Goal: Information Seeking & Learning: Learn about a topic

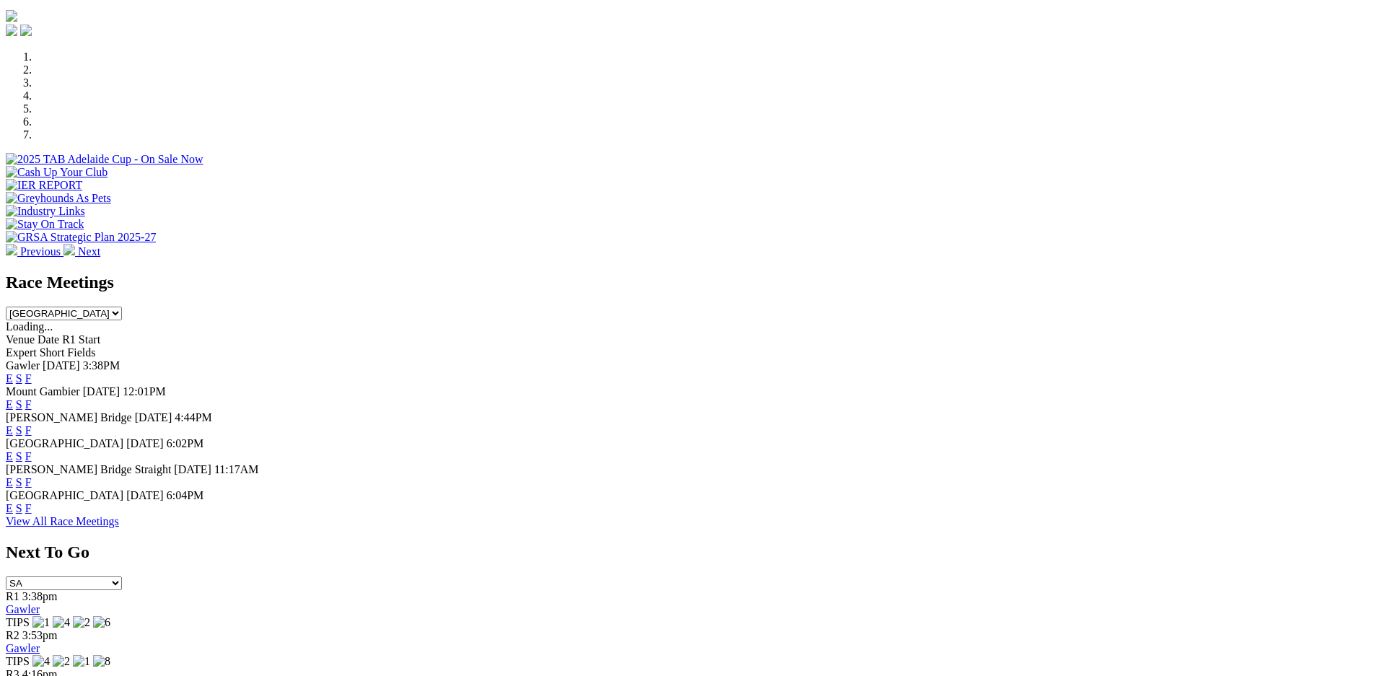
scroll to position [406, 0]
click at [32, 514] on link "F" at bounding box center [28, 508] width 6 height 12
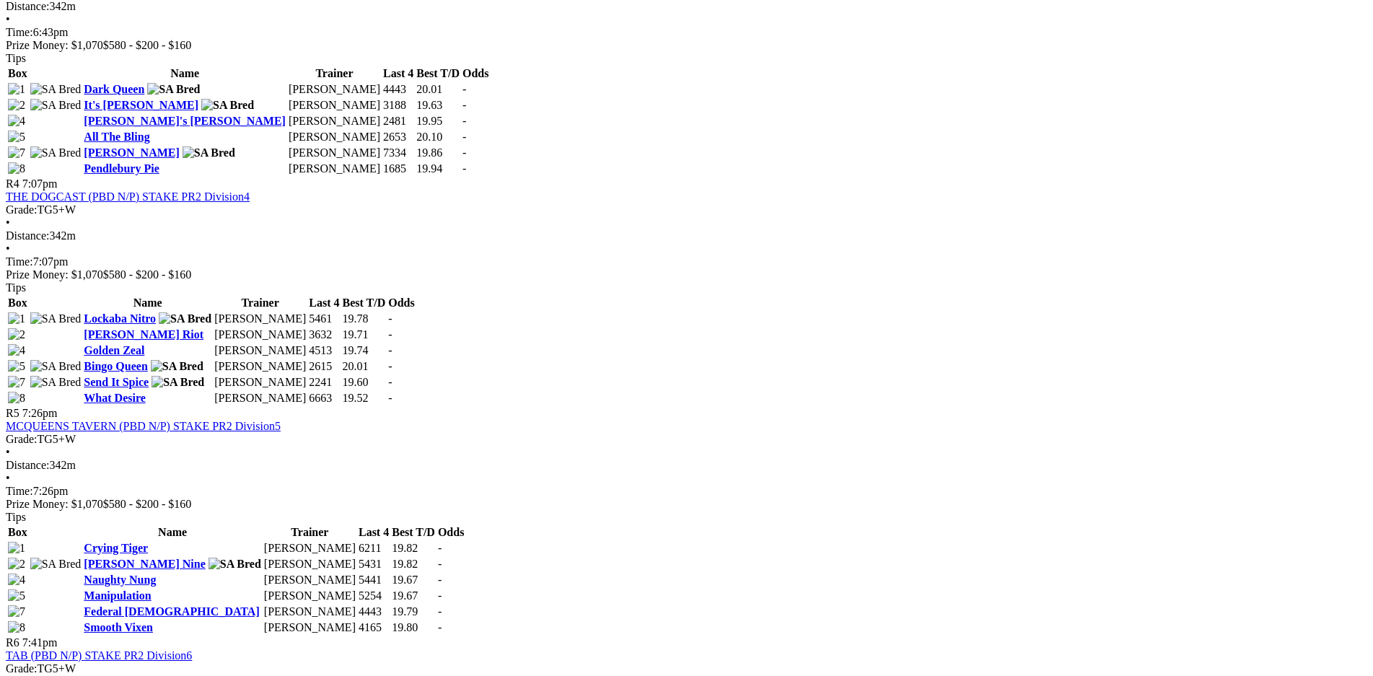
scroll to position [1240, 0]
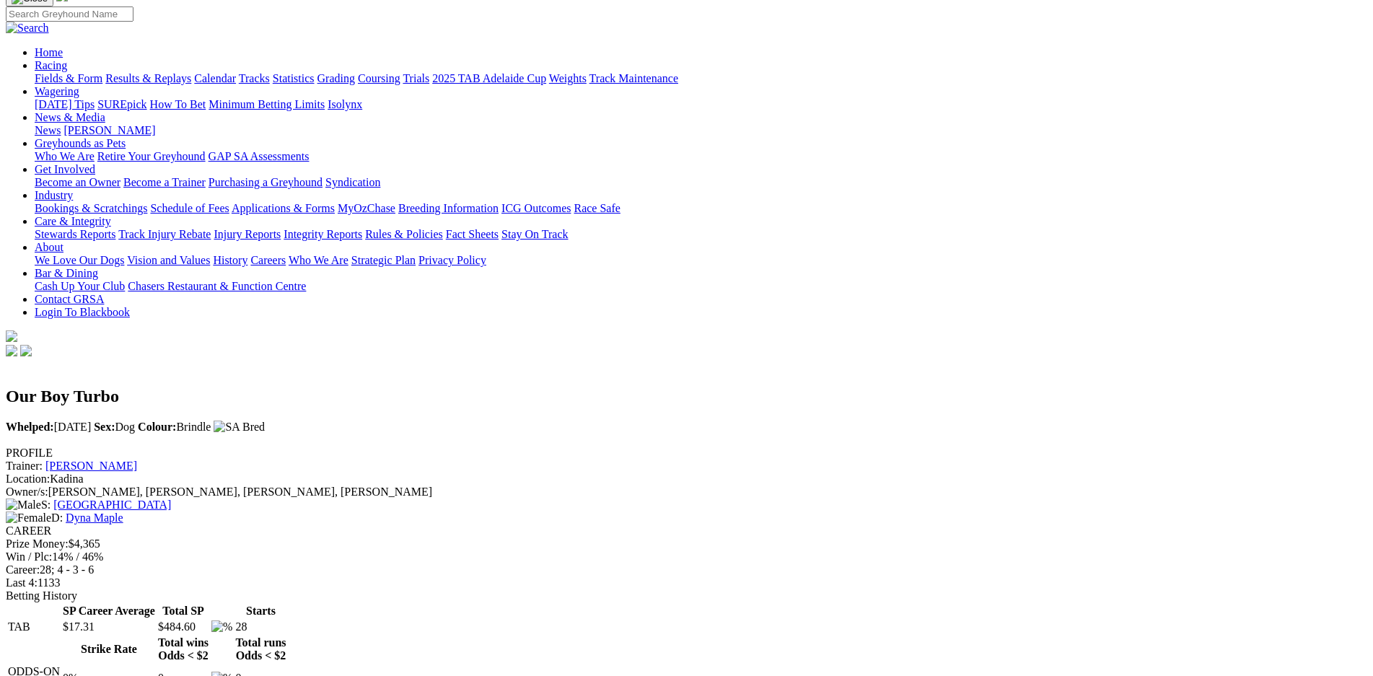
scroll to position [102, 0]
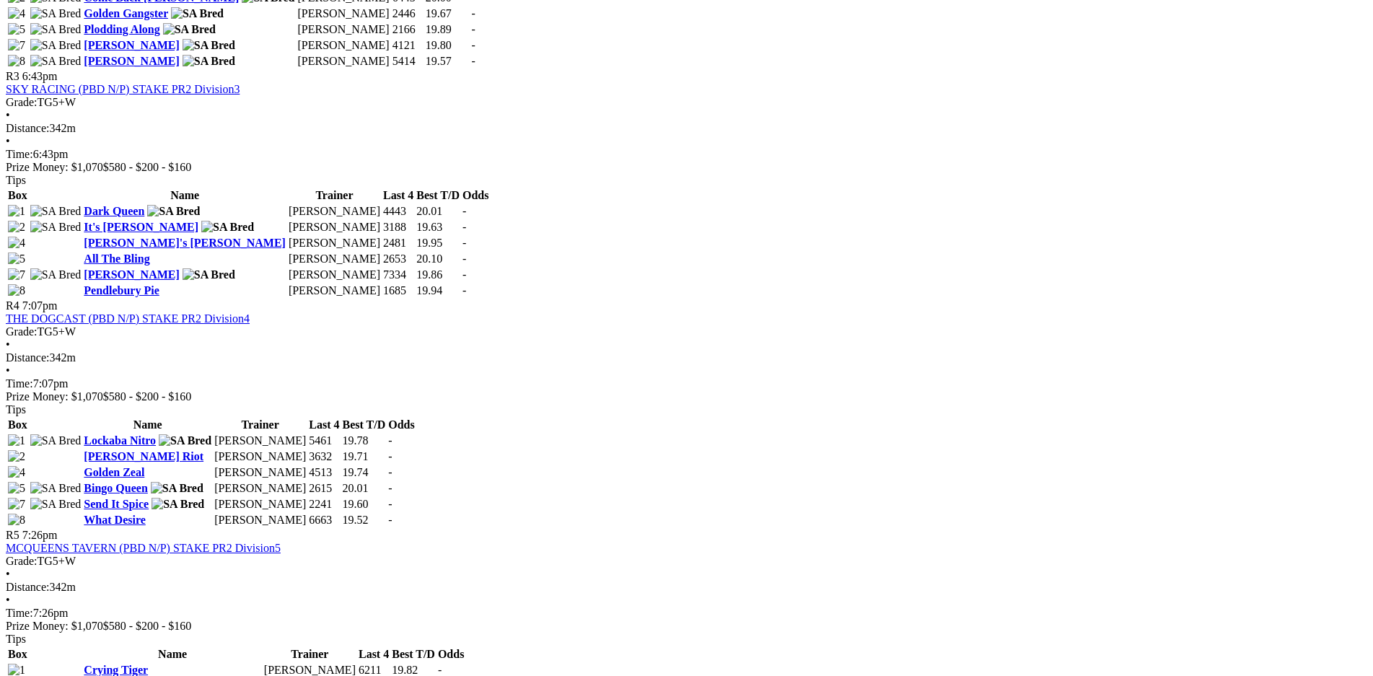
scroll to position [1116, 0]
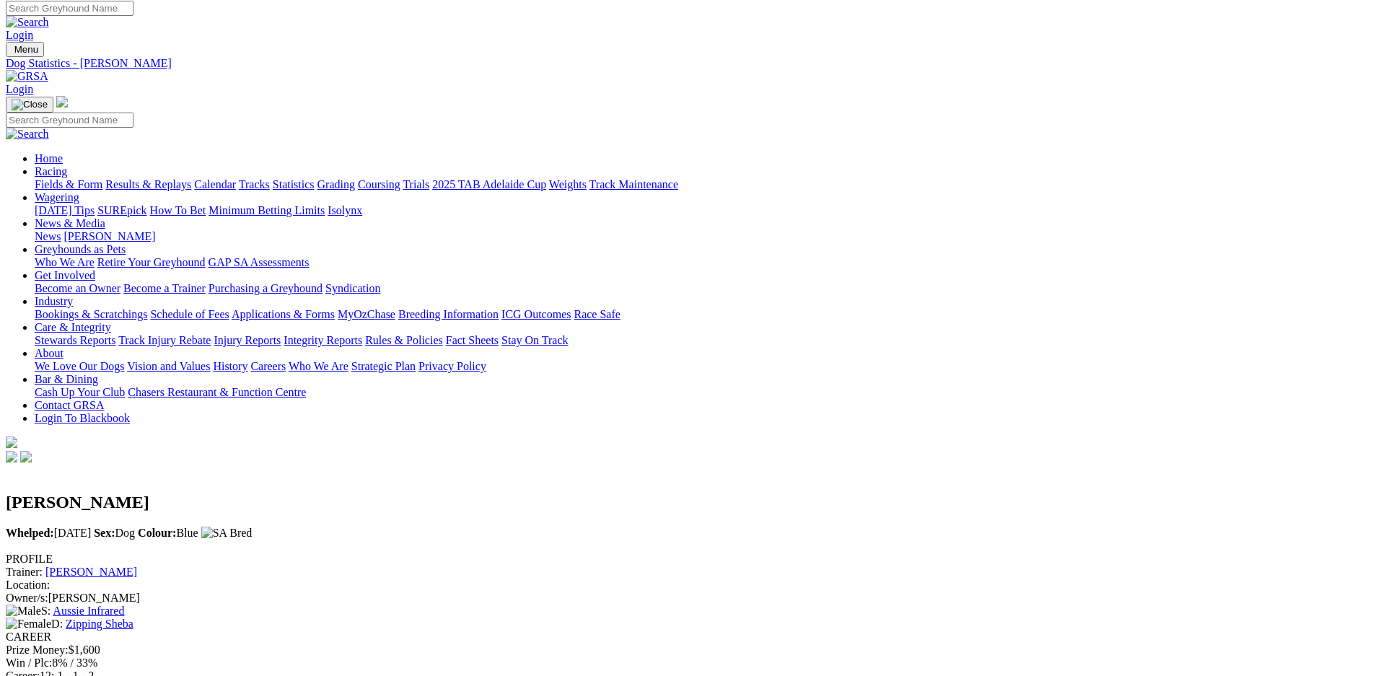
scroll to position [101, 0]
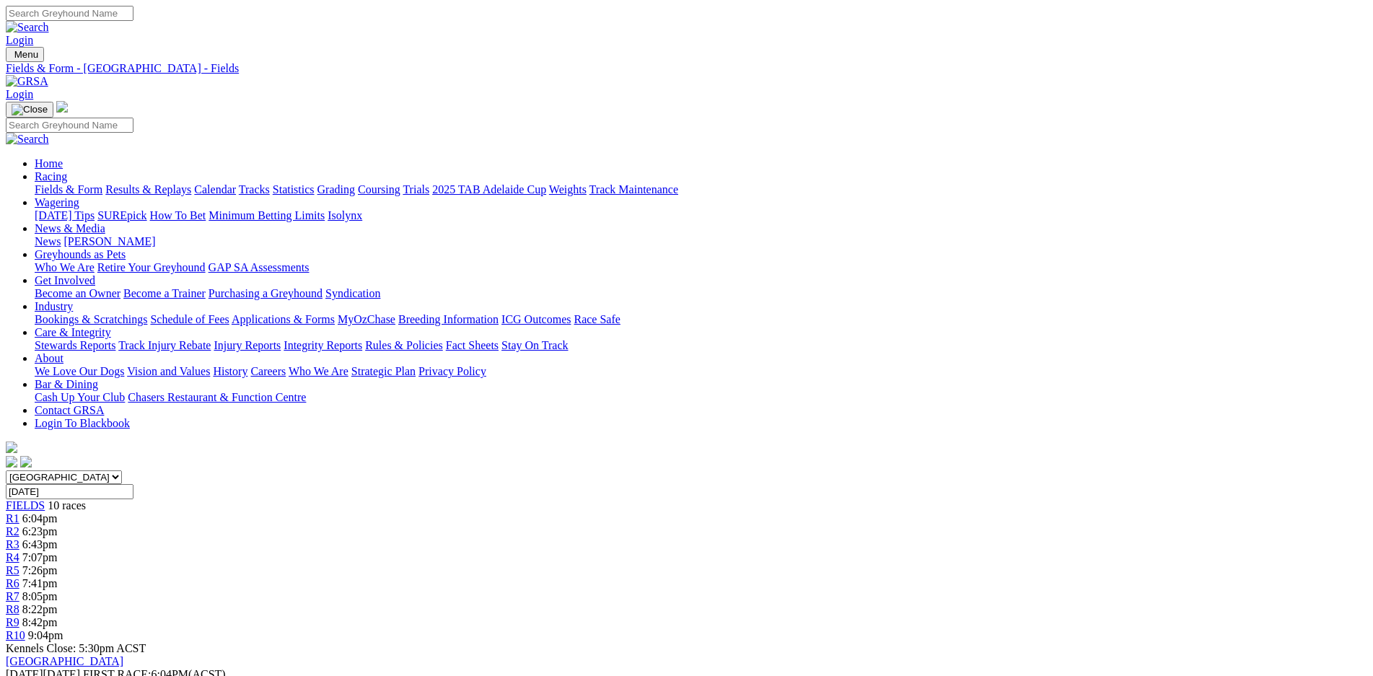
click at [147, 313] on link "Bookings & Scratchings" at bounding box center [91, 319] width 113 height 12
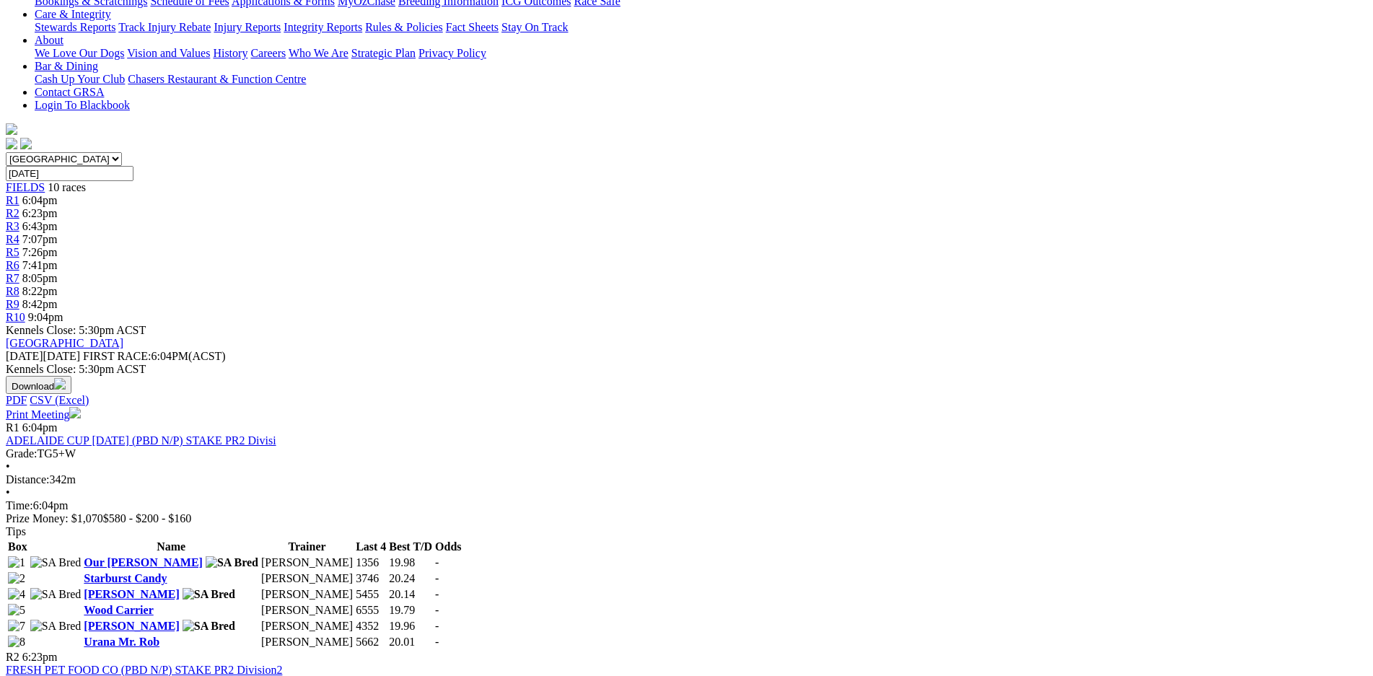
scroll to position [304, 0]
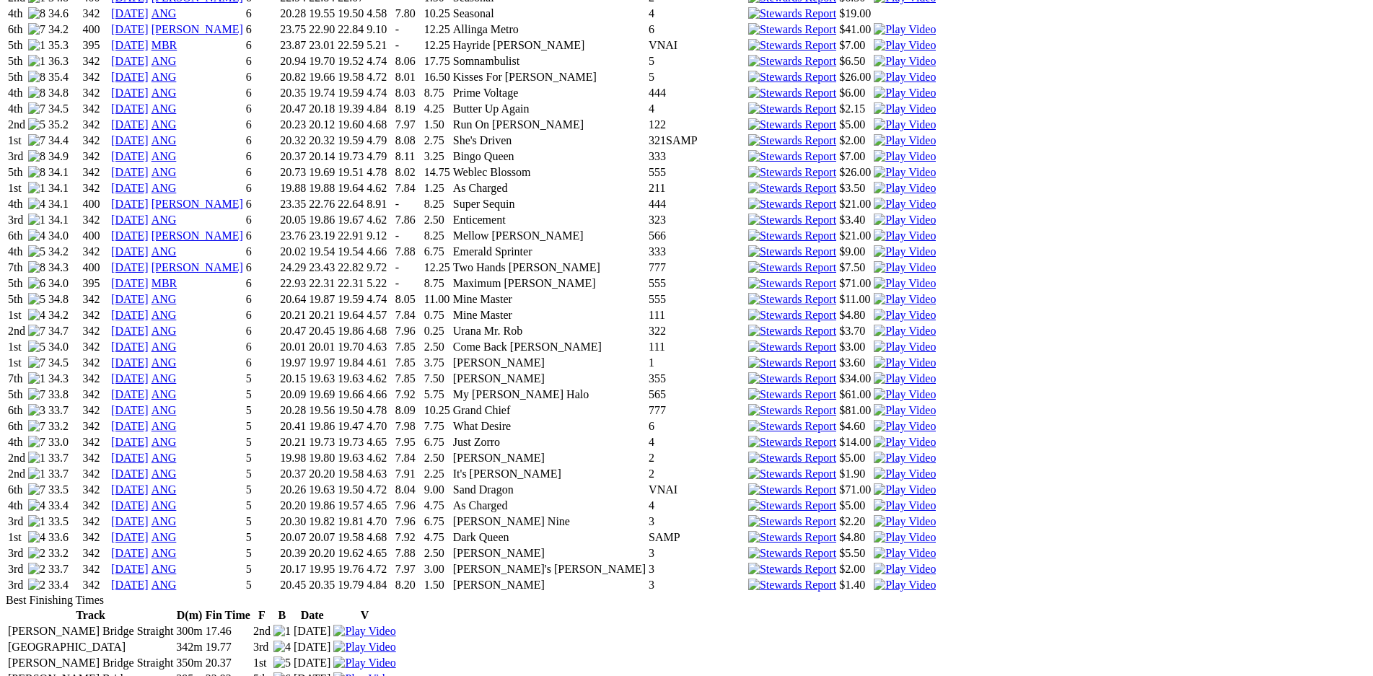
scroll to position [1724, 0]
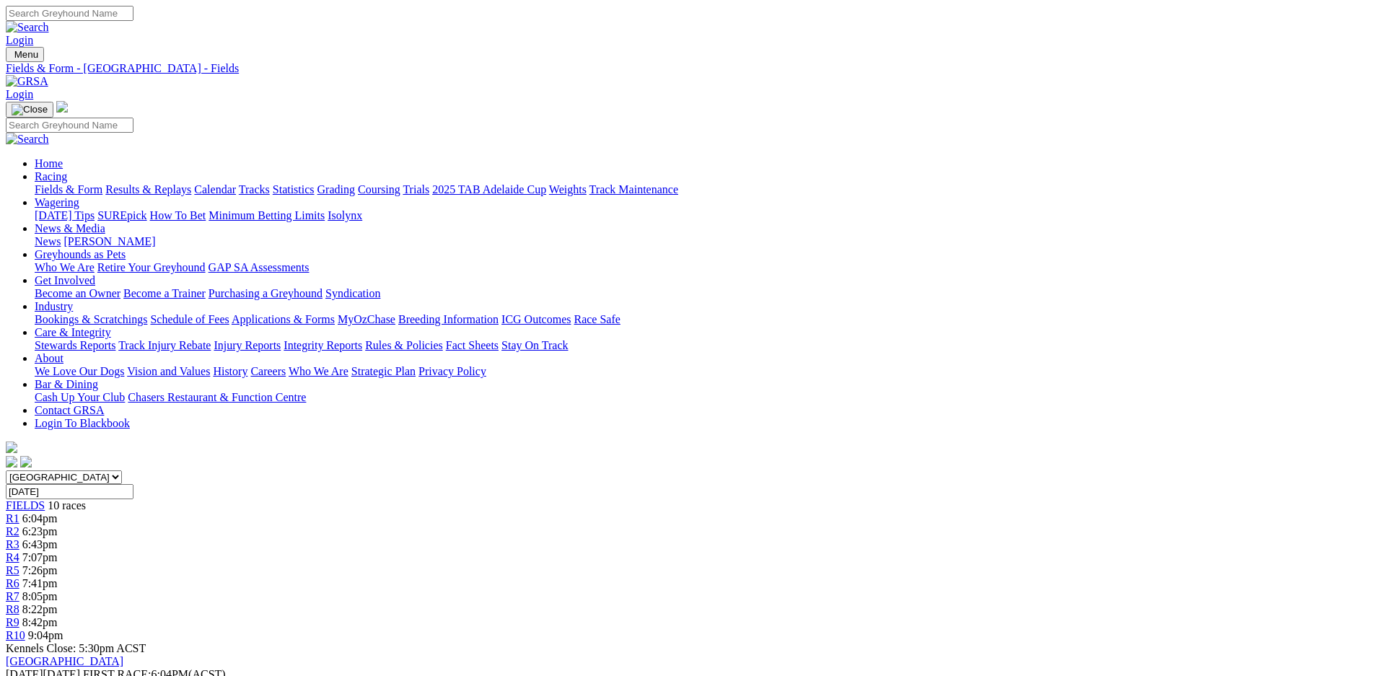
click at [355, 183] on link "Grading" at bounding box center [336, 189] width 38 height 12
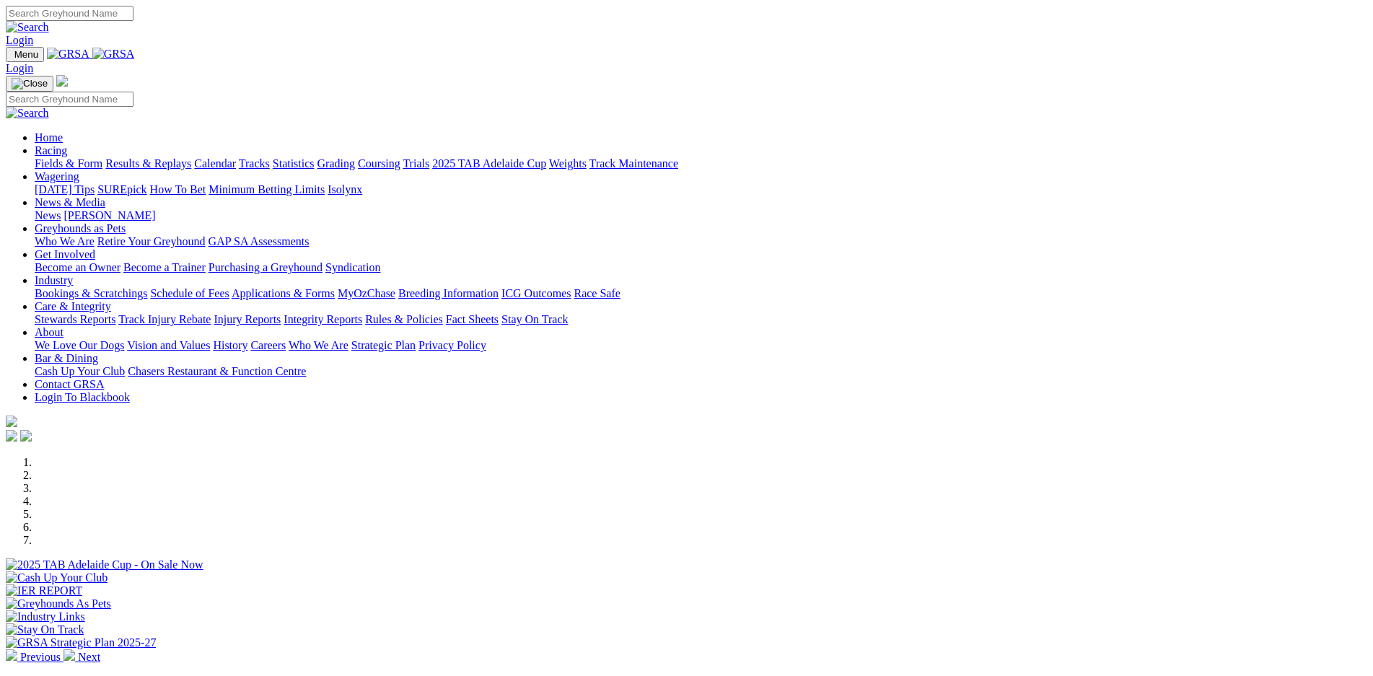
click at [133, 17] on input "Search" at bounding box center [70, 13] width 128 height 15
type input "smoky chipotle"
click at [49, 21] on img at bounding box center [27, 27] width 43 height 13
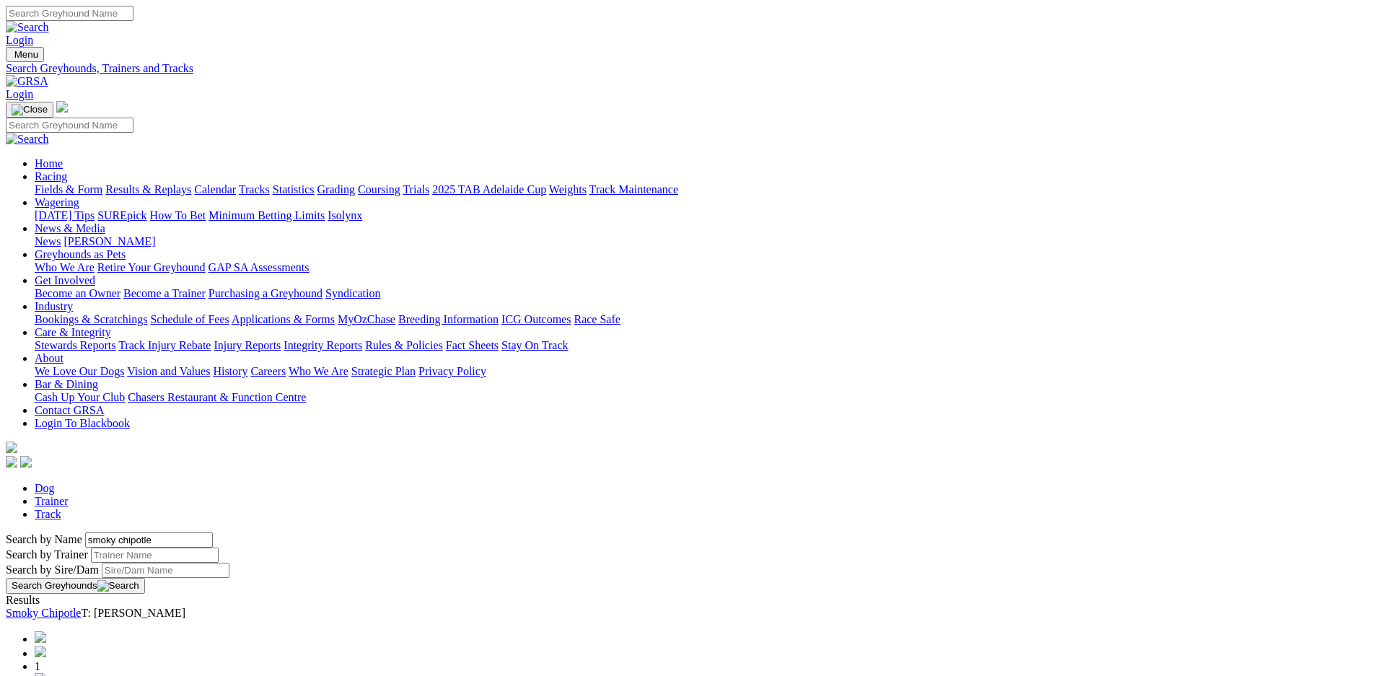
click at [292, 533] on div "Search by Name [PERSON_NAME] Search by Trainer Search by Sire/Dam Search Greyho…" at bounding box center [687, 563] width 1362 height 61
click at [81, 607] on link "Smoky Chipotle" at bounding box center [43, 613] width 75 height 12
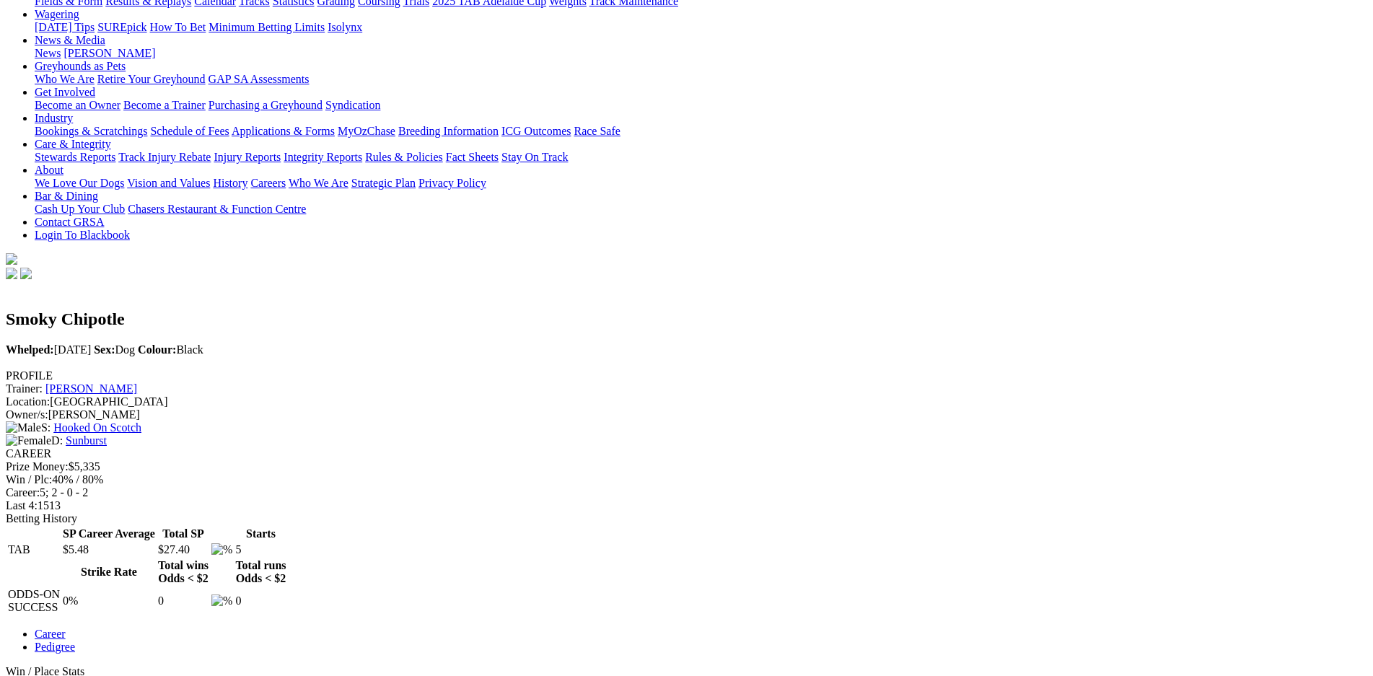
scroll to position [203, 0]
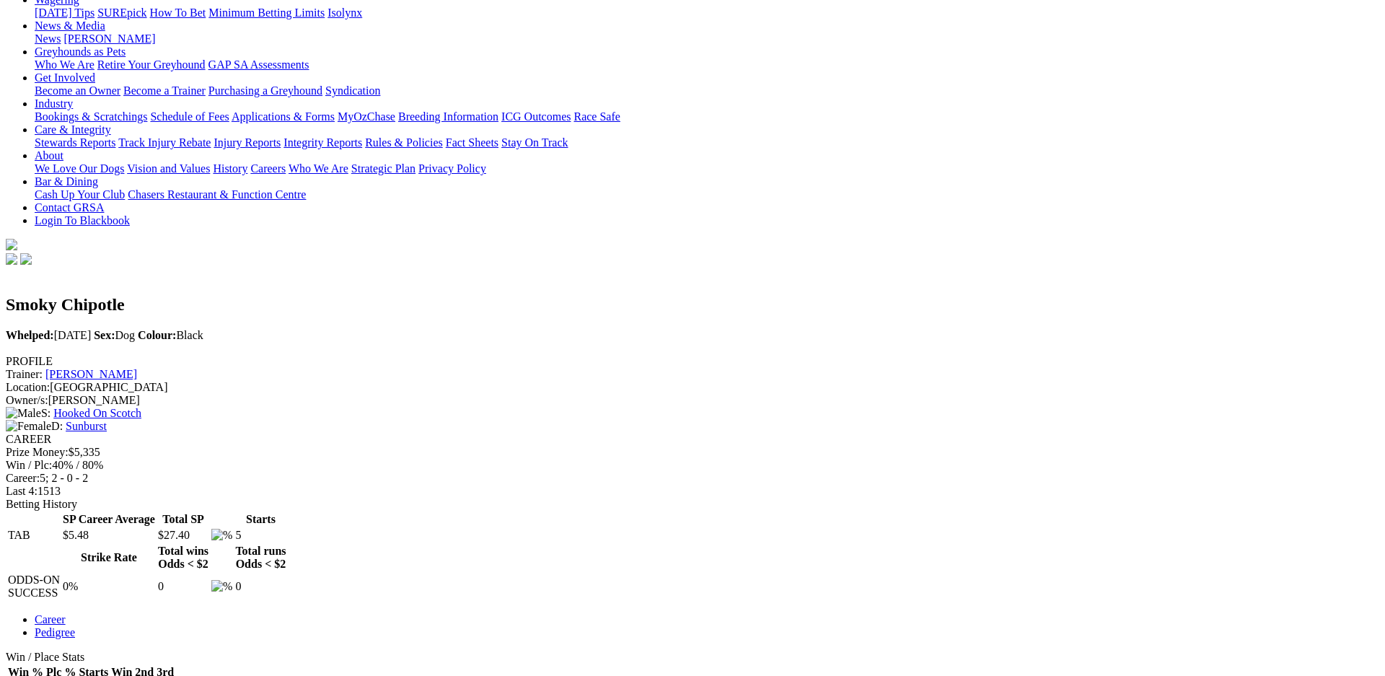
drag, startPoint x: 845, startPoint y: 43, endPoint x: 832, endPoint y: 57, distance: 19.4
